Goal: Obtain resource: Obtain resource

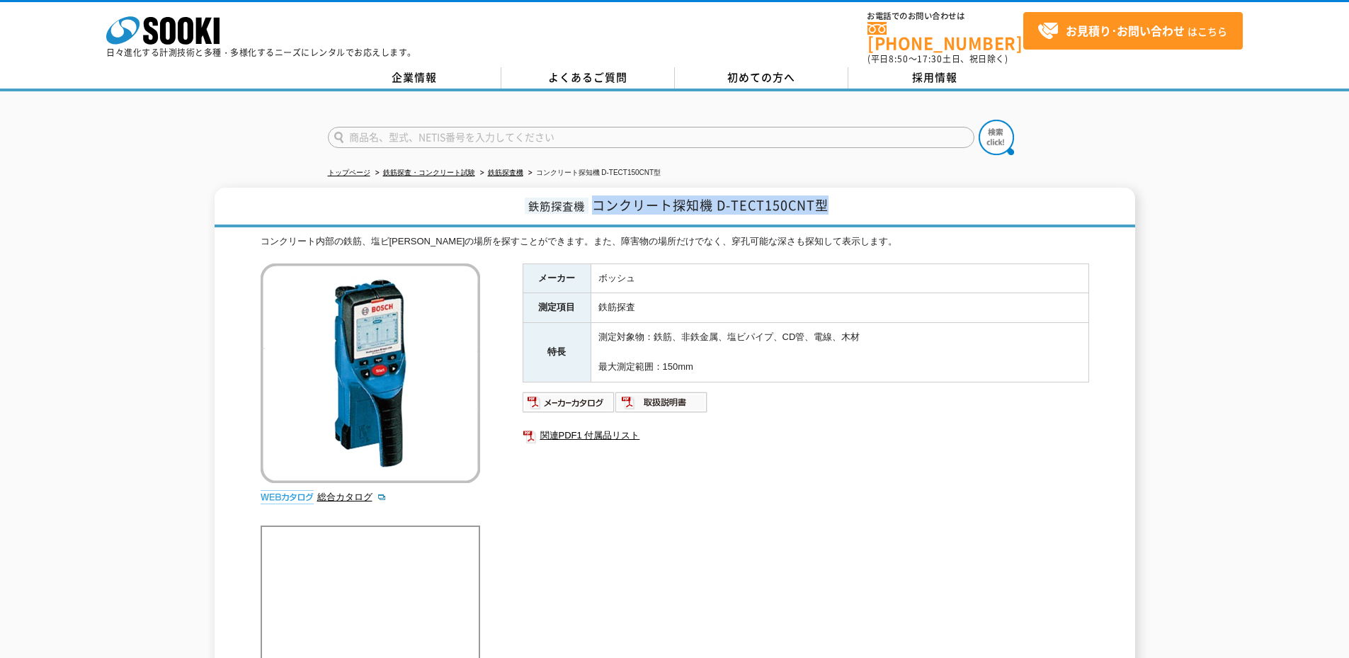
drag, startPoint x: 841, startPoint y: 195, endPoint x: 596, endPoint y: 200, distance: 245.1
click at [596, 200] on h1 "鉄筋探査機 コンクリート探知機 D-TECT150CNT型" at bounding box center [675, 208] width 921 height 40
copy span "コンクリート探知機 D-TECT150CNT型"
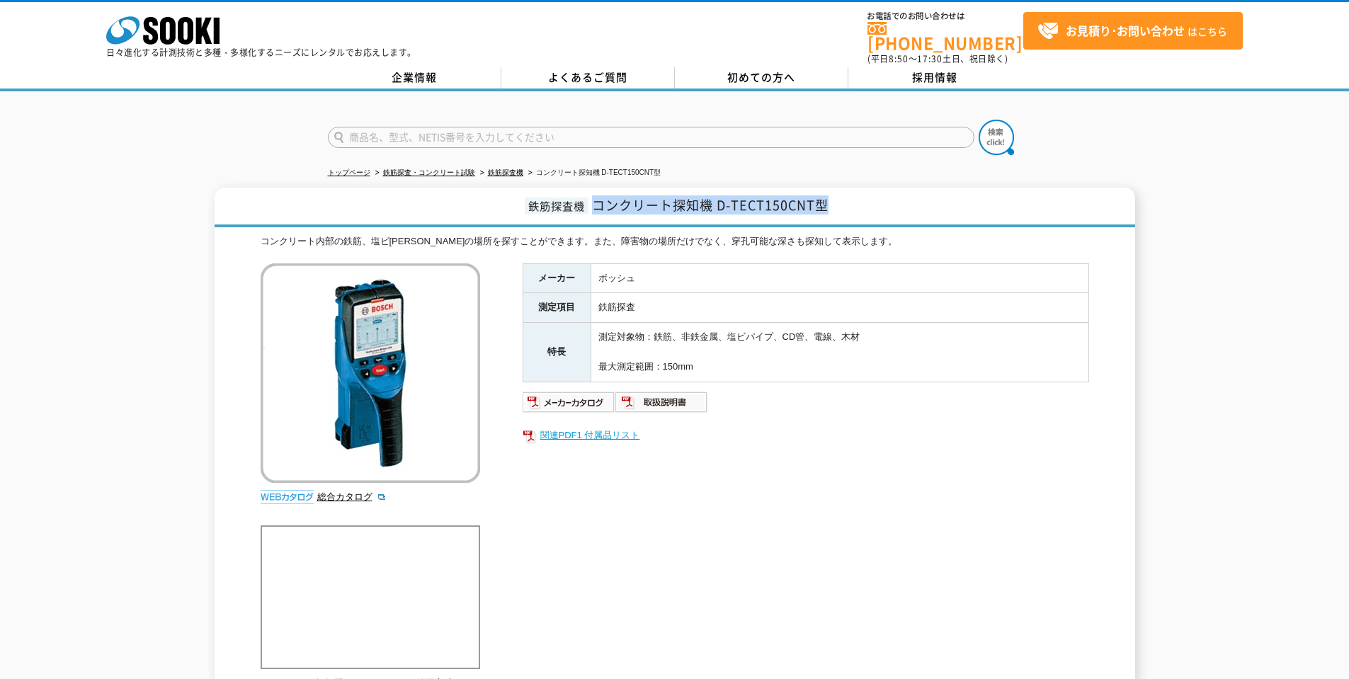
click at [601, 428] on link "関連PDF1 付属品リスト" at bounding box center [806, 435] width 567 height 18
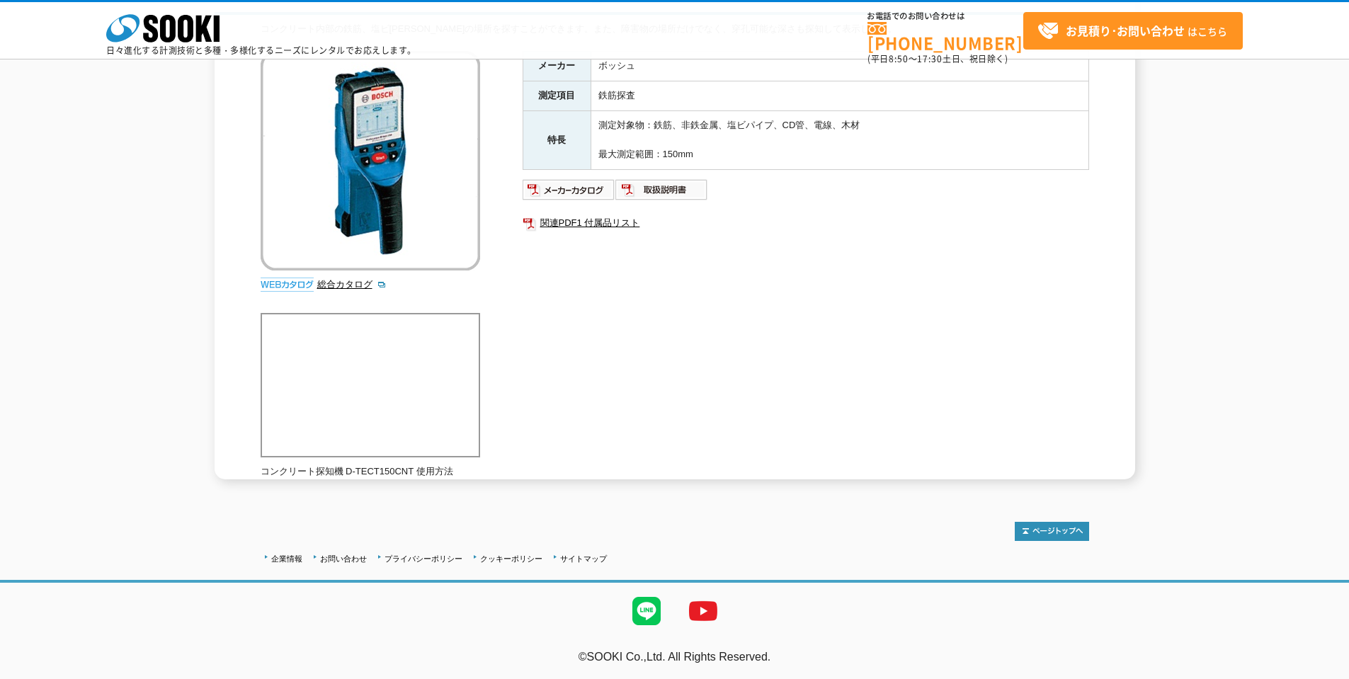
scroll to position [148, 0]
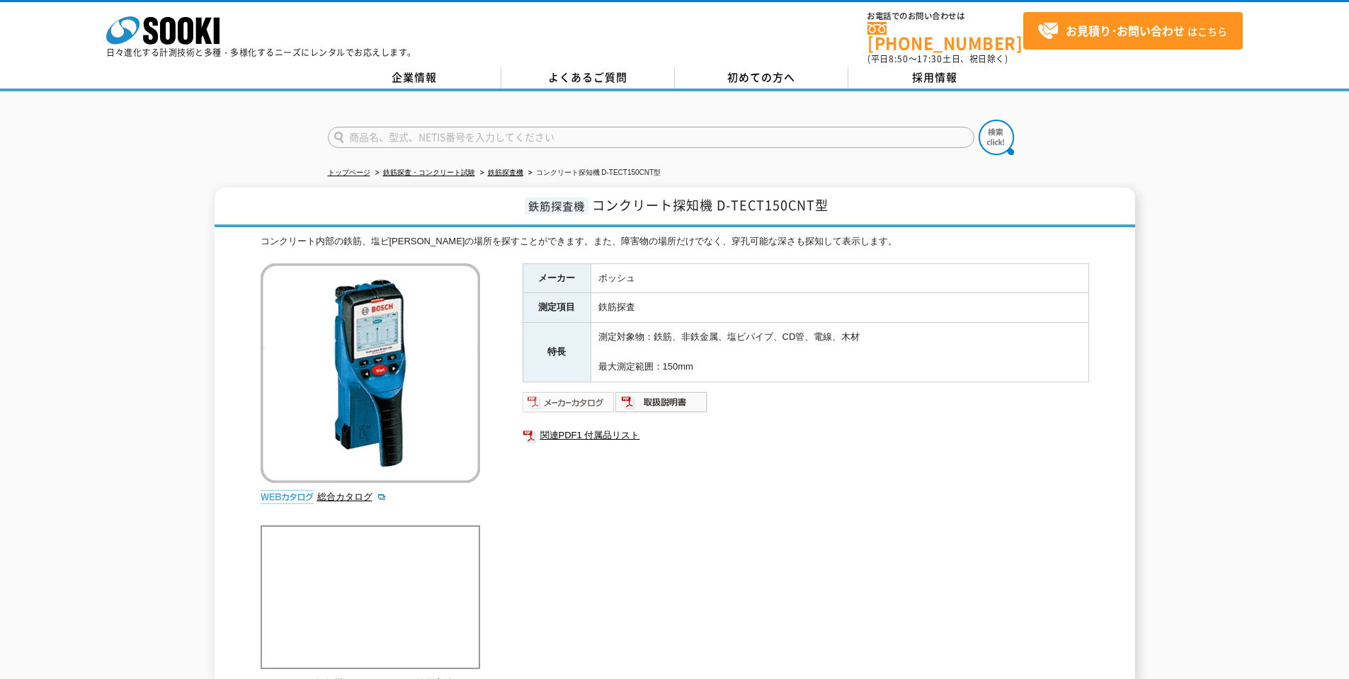
click at [572, 401] on img at bounding box center [569, 402] width 93 height 23
